Goal: Find specific page/section: Find specific page/section

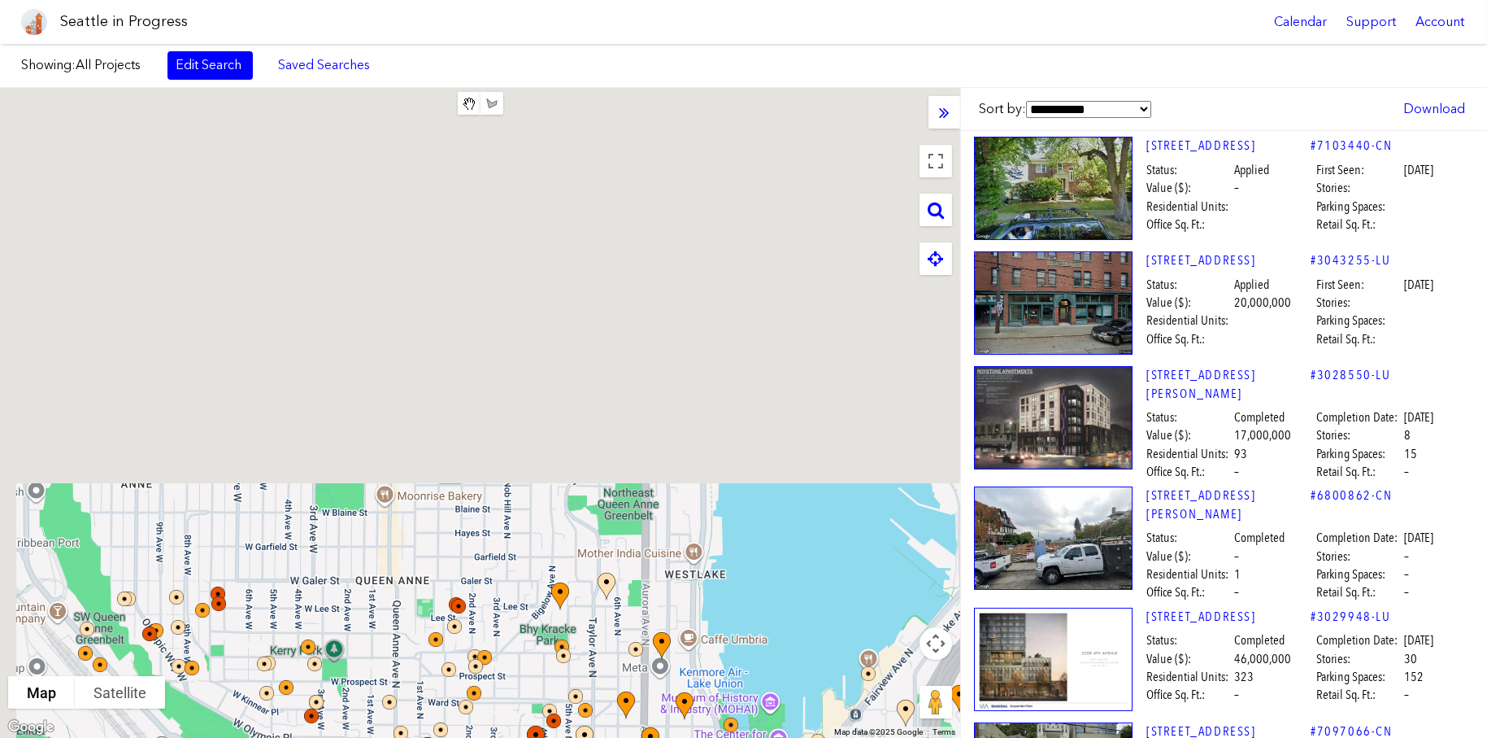
drag, startPoint x: 714, startPoint y: 145, endPoint x: 717, endPoint y: 326, distance: 181.4
click at [776, 651] on div at bounding box center [480, 413] width 960 height 650
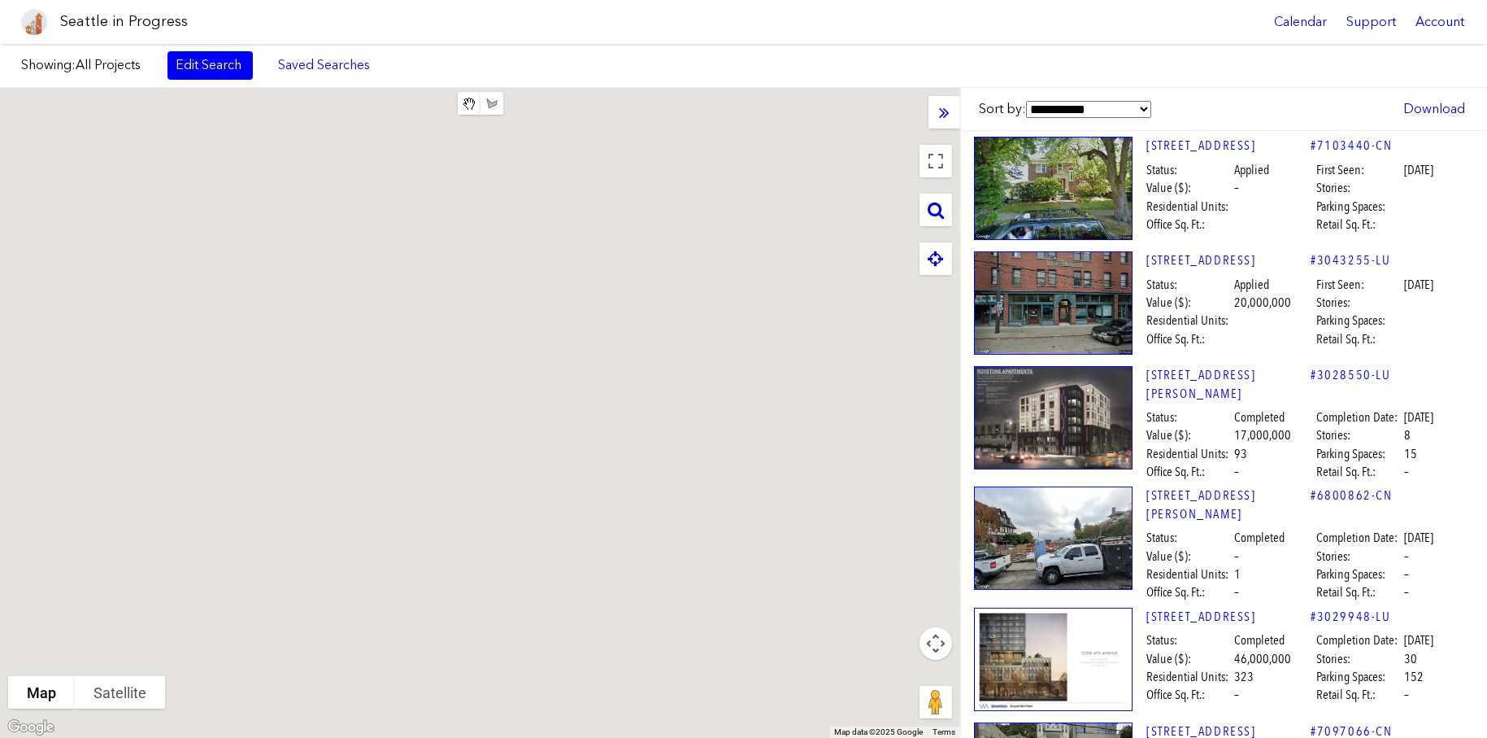
drag, startPoint x: 665, startPoint y: 569, endPoint x: 655, endPoint y: 570, distance: 9.8
click at [661, 577] on div at bounding box center [480, 413] width 960 height 650
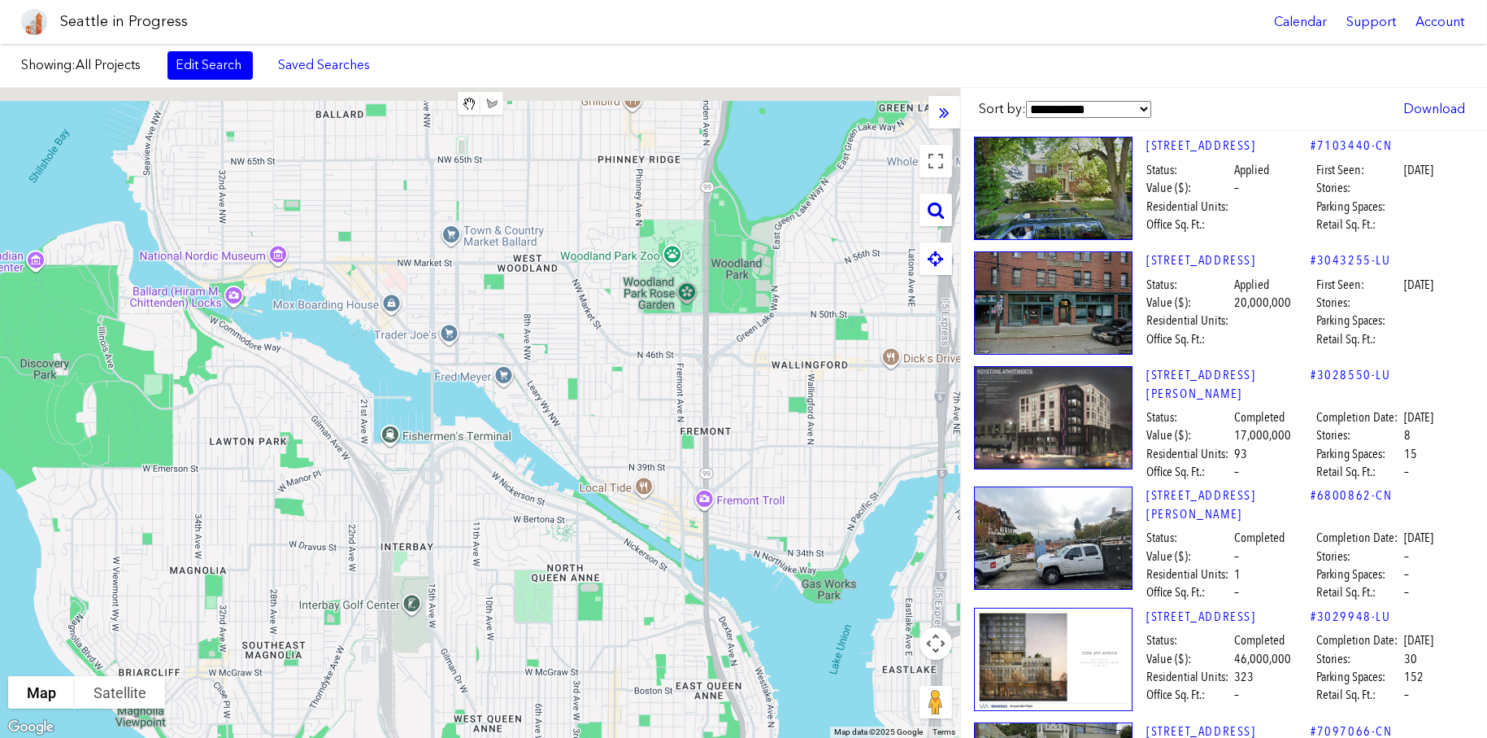
drag, startPoint x: 431, startPoint y: 327, endPoint x: 488, endPoint y: 434, distance: 121.5
click at [488, 434] on div at bounding box center [480, 413] width 960 height 650
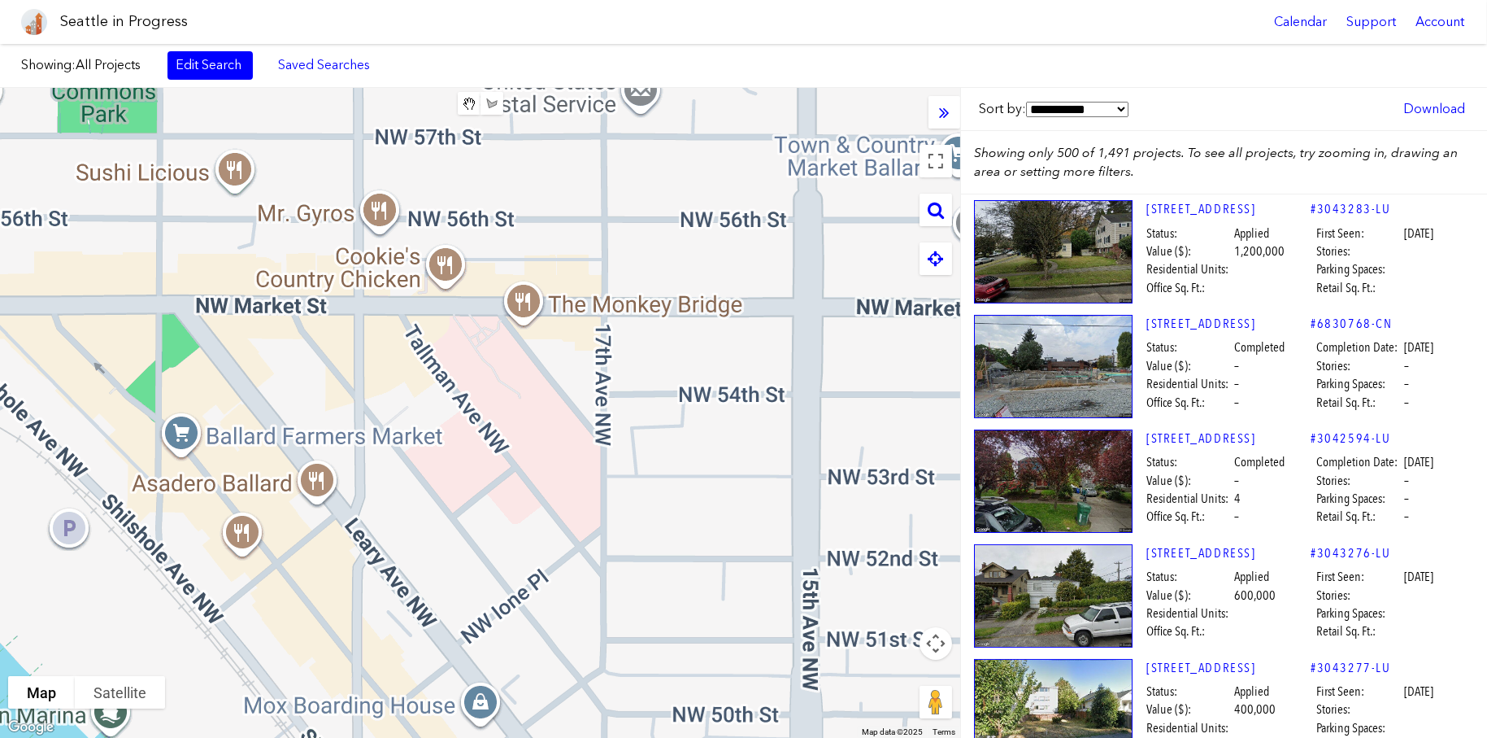
click at [390, 276] on div at bounding box center [480, 413] width 960 height 650
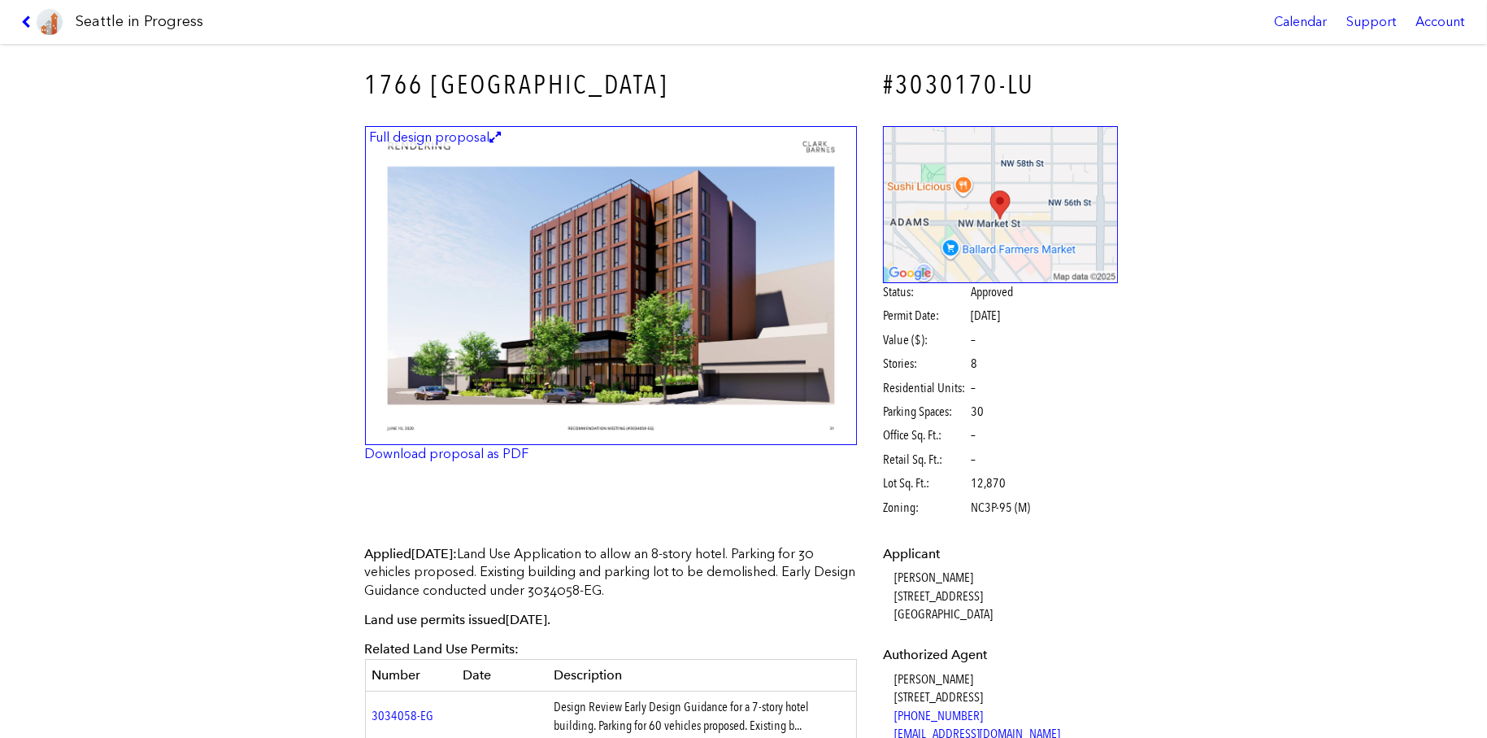
click at [20, 25] on link at bounding box center [42, 22] width 54 height 44
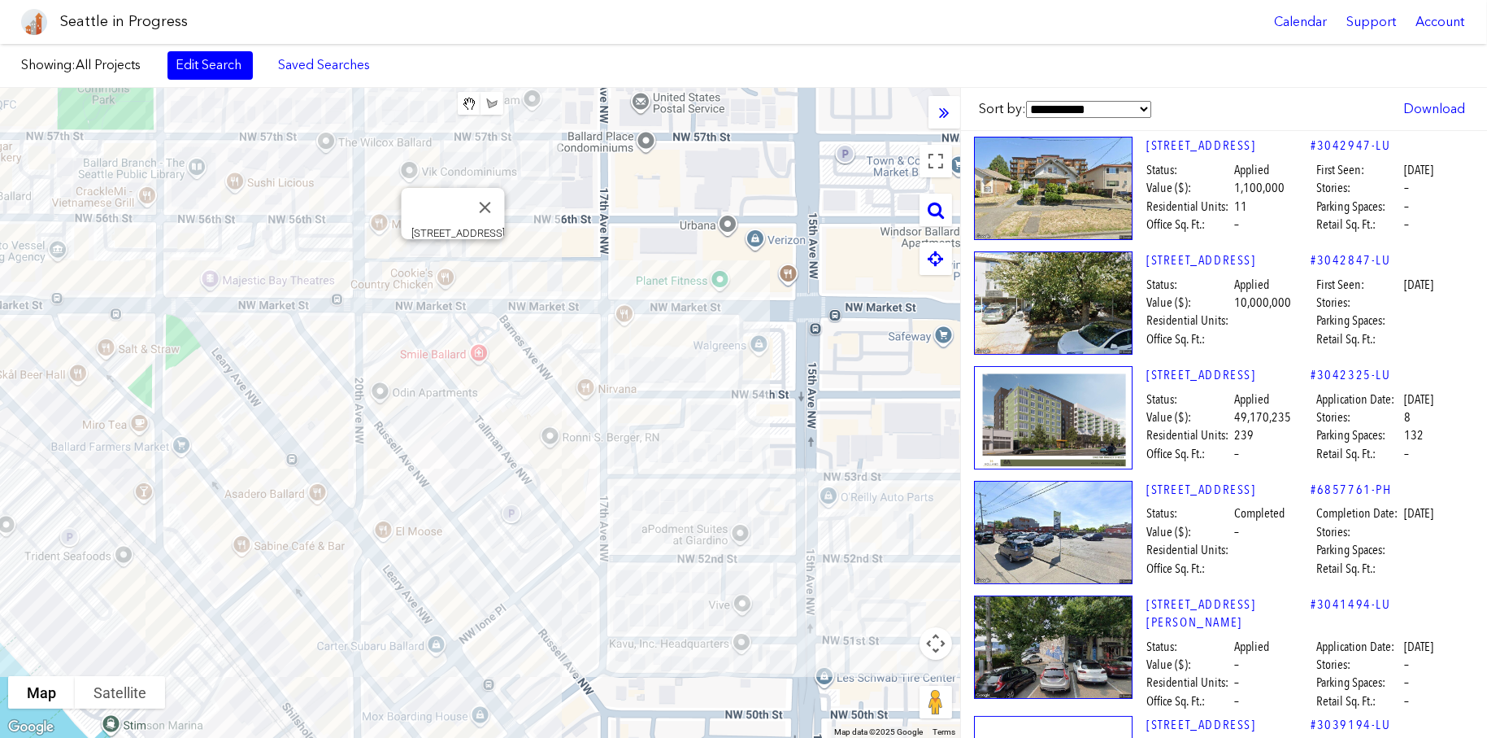
click at [449, 259] on div "[STREET_ADDRESS]" at bounding box center [480, 413] width 960 height 650
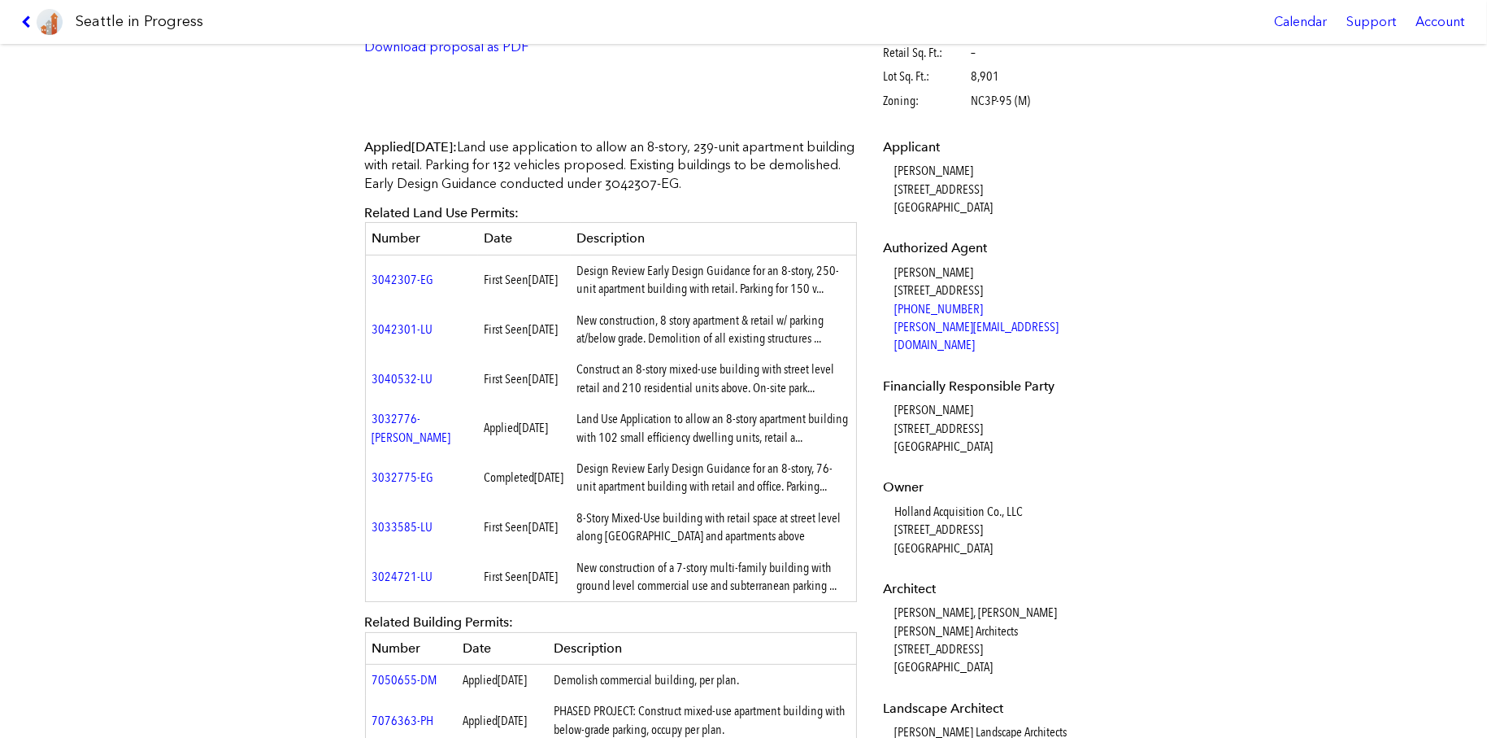
scroll to position [813, 0]
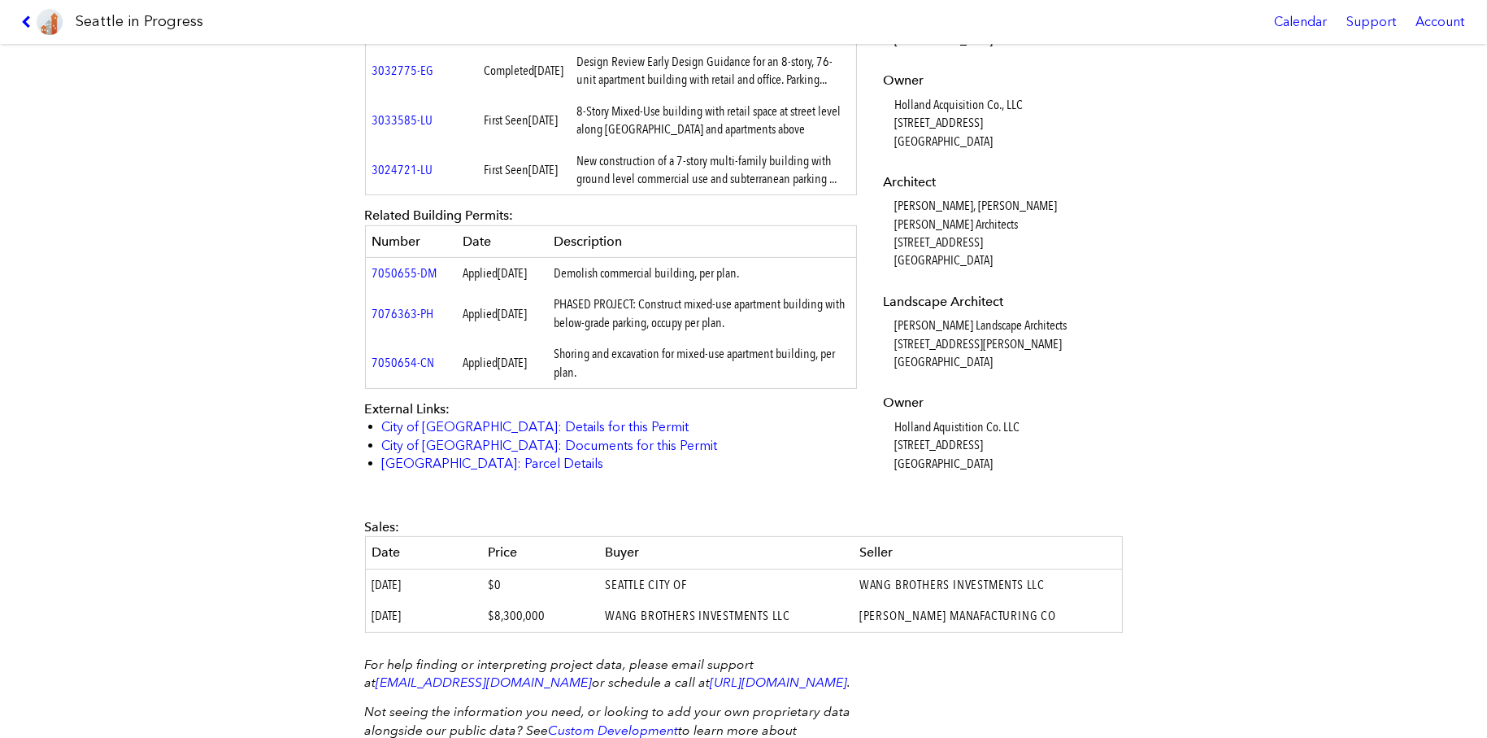
click at [1335, 226] on div "[STREET_ADDRESS] #3042325-LU Full design proposal Download proposal as PDF Stat…" at bounding box center [743, 391] width 1487 height 694
